Goal: Transaction & Acquisition: Book appointment/travel/reservation

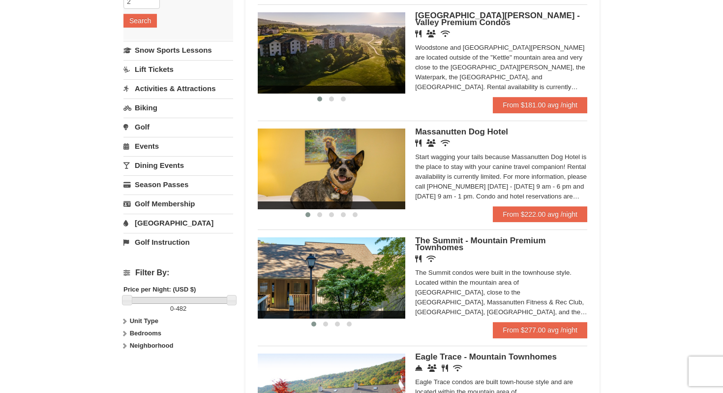
scroll to position [205, 0]
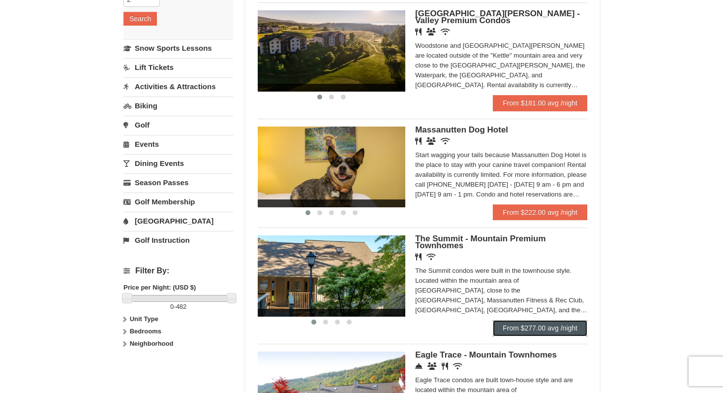
click at [539, 329] on link "From $277.00 avg /night" at bounding box center [540, 328] width 94 height 16
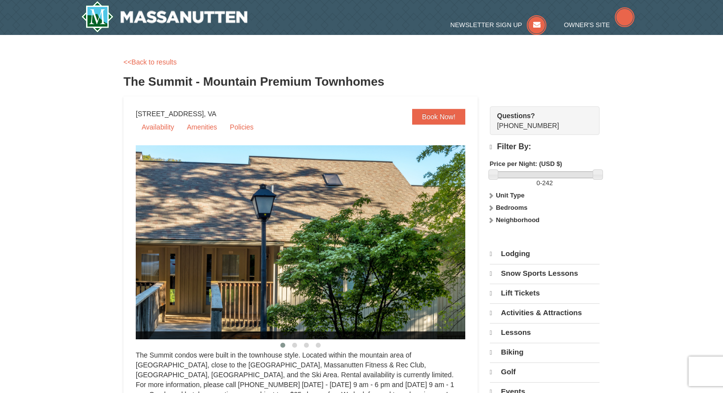
select select "9"
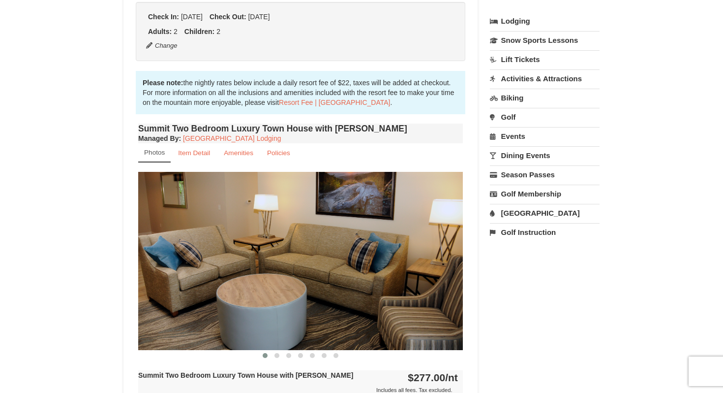
scroll to position [235, 0]
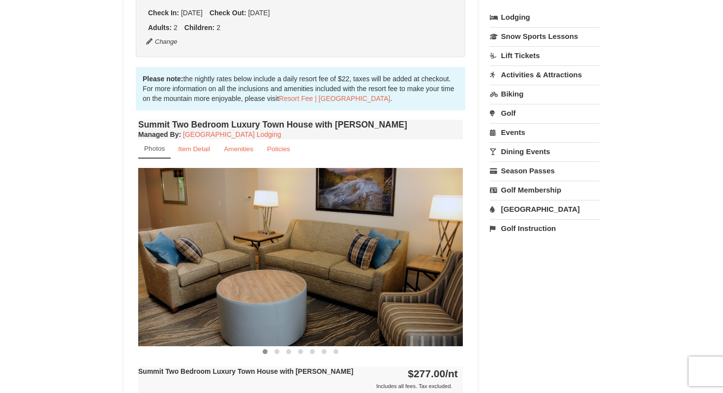
click at [230, 283] on img at bounding box center [300, 257] width 325 height 178
click at [277, 351] on span at bounding box center [276, 351] width 5 height 5
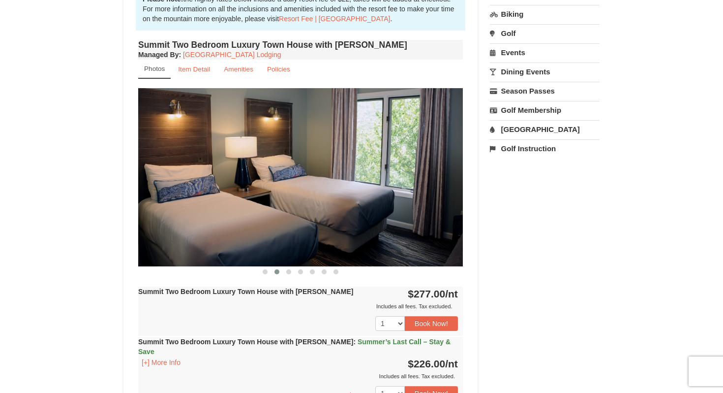
scroll to position [316, 0]
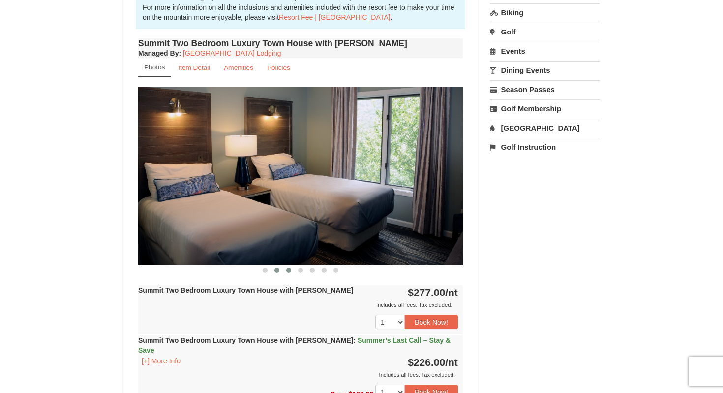
click at [290, 271] on span at bounding box center [288, 270] width 5 height 5
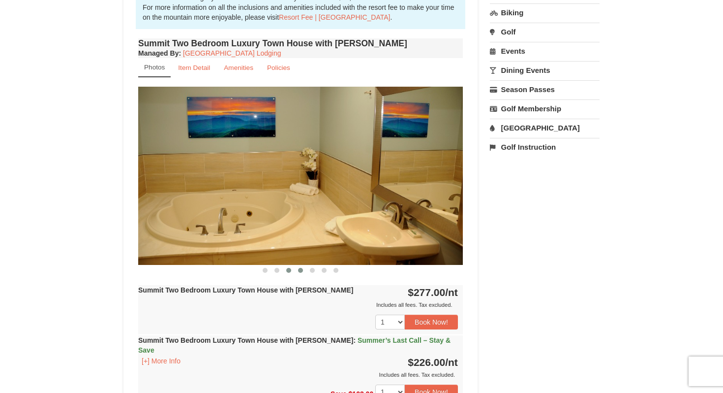
click at [300, 270] on span at bounding box center [300, 270] width 5 height 5
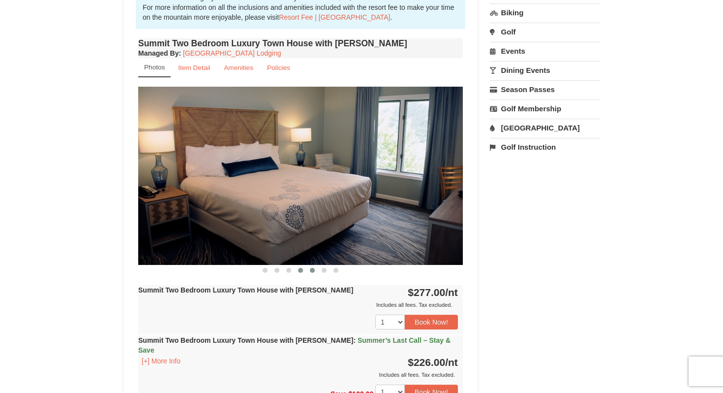
click at [312, 270] on span at bounding box center [312, 270] width 5 height 5
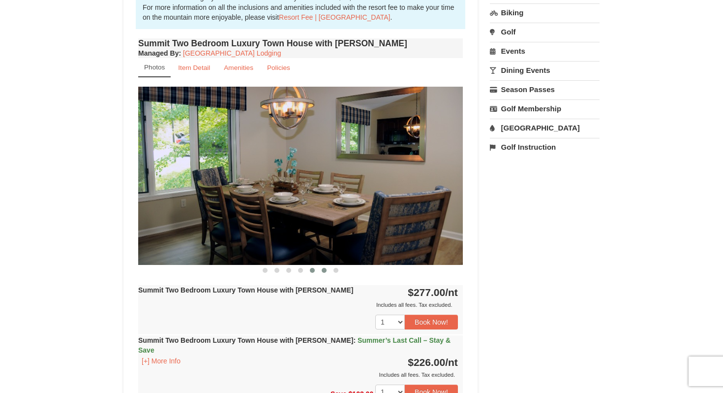
click at [324, 270] on span at bounding box center [324, 270] width 5 height 5
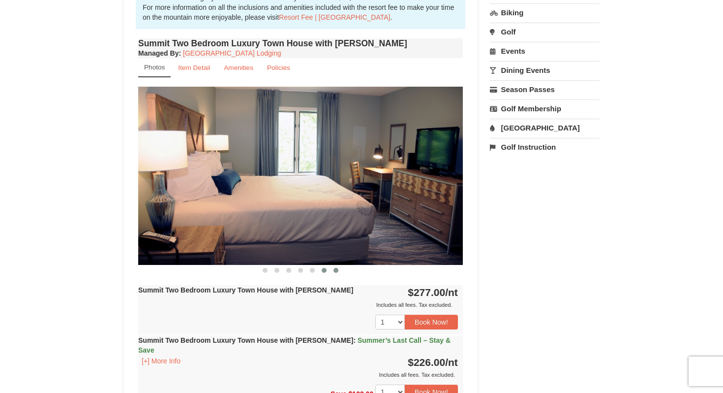
click at [336, 270] on span at bounding box center [335, 270] width 5 height 5
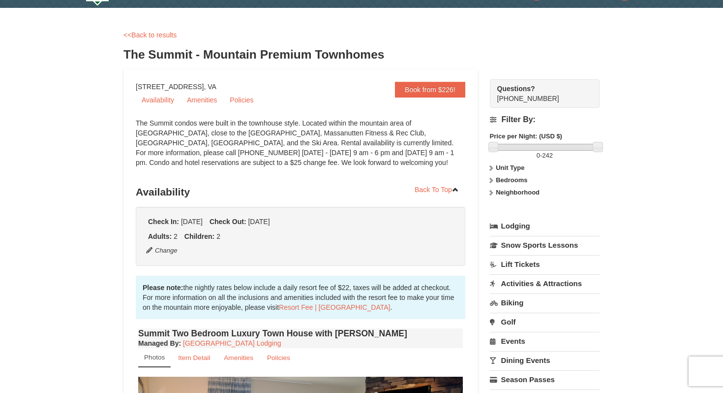
scroll to position [28, 0]
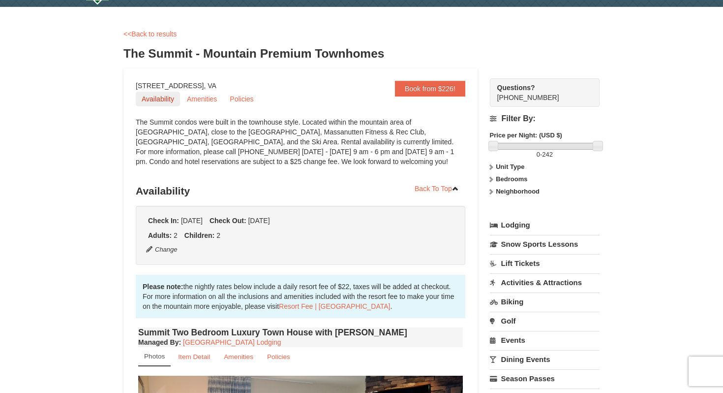
click at [158, 99] on link "Availability" at bounding box center [158, 98] width 44 height 15
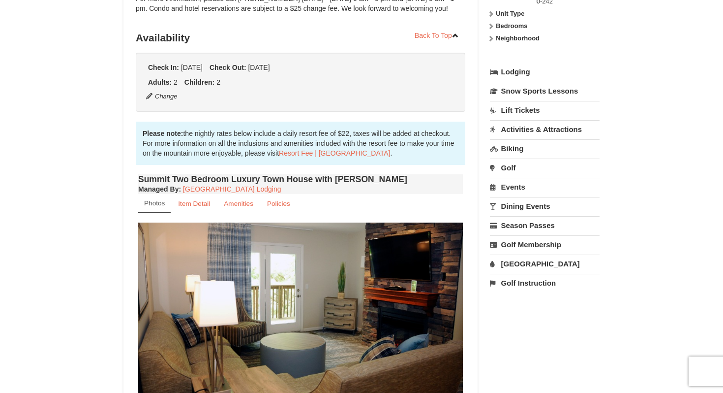
scroll to position [180, 0]
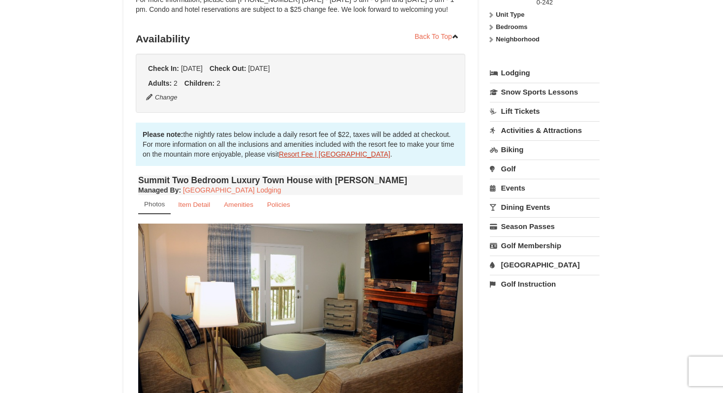
click at [304, 154] on link "Resort Fee | [GEOGRAPHIC_DATA]" at bounding box center [334, 154] width 111 height 8
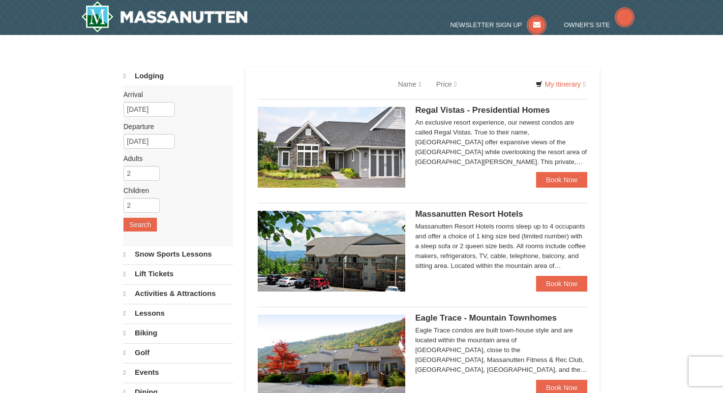
select select "9"
